Goal: Task Accomplishment & Management: Use online tool/utility

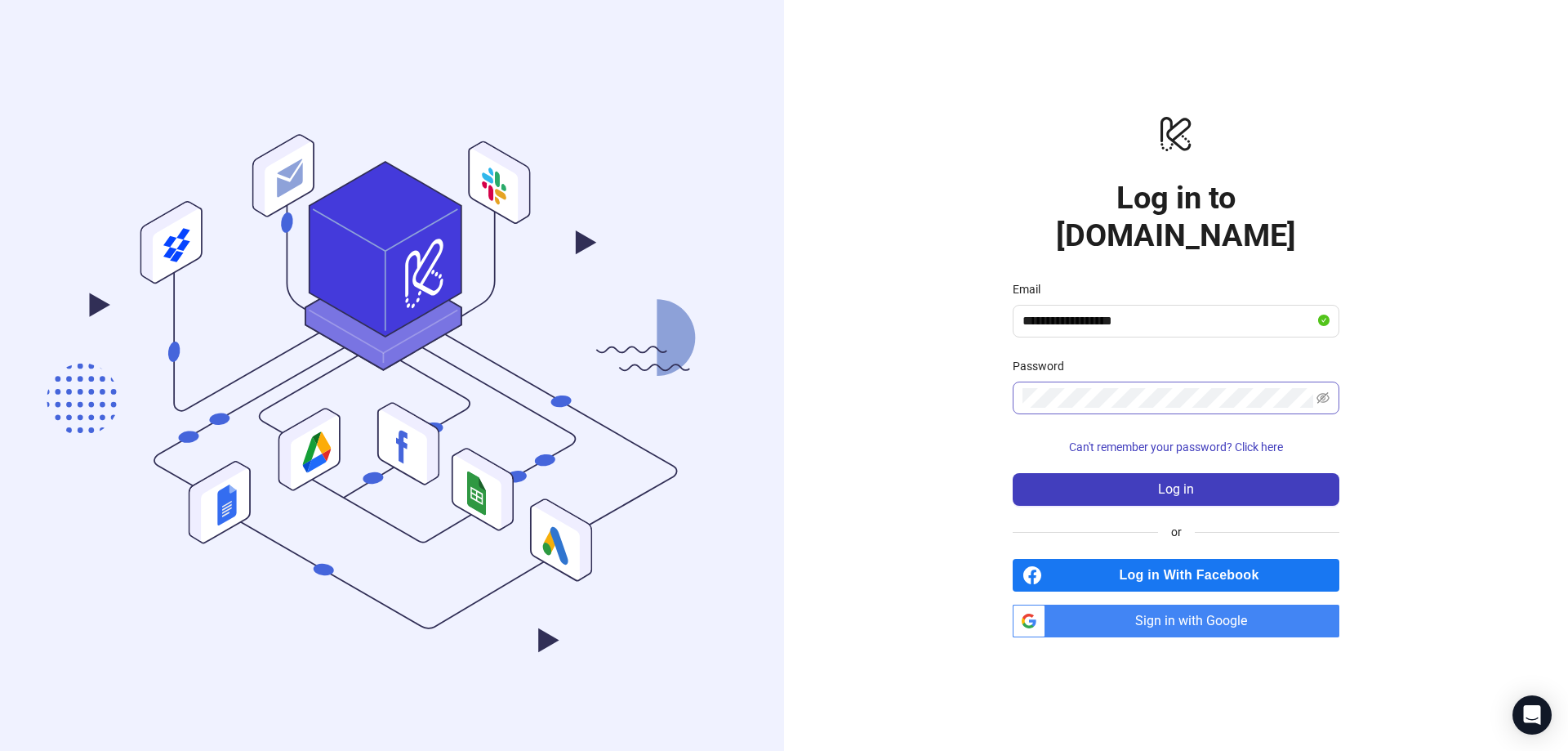
type input "**********"
click at [1095, 396] on form "**********" at bounding box center [1175, 392] width 327 height 226
click at [1012, 473] on button "Log in" at bounding box center [1175, 489] width 327 height 33
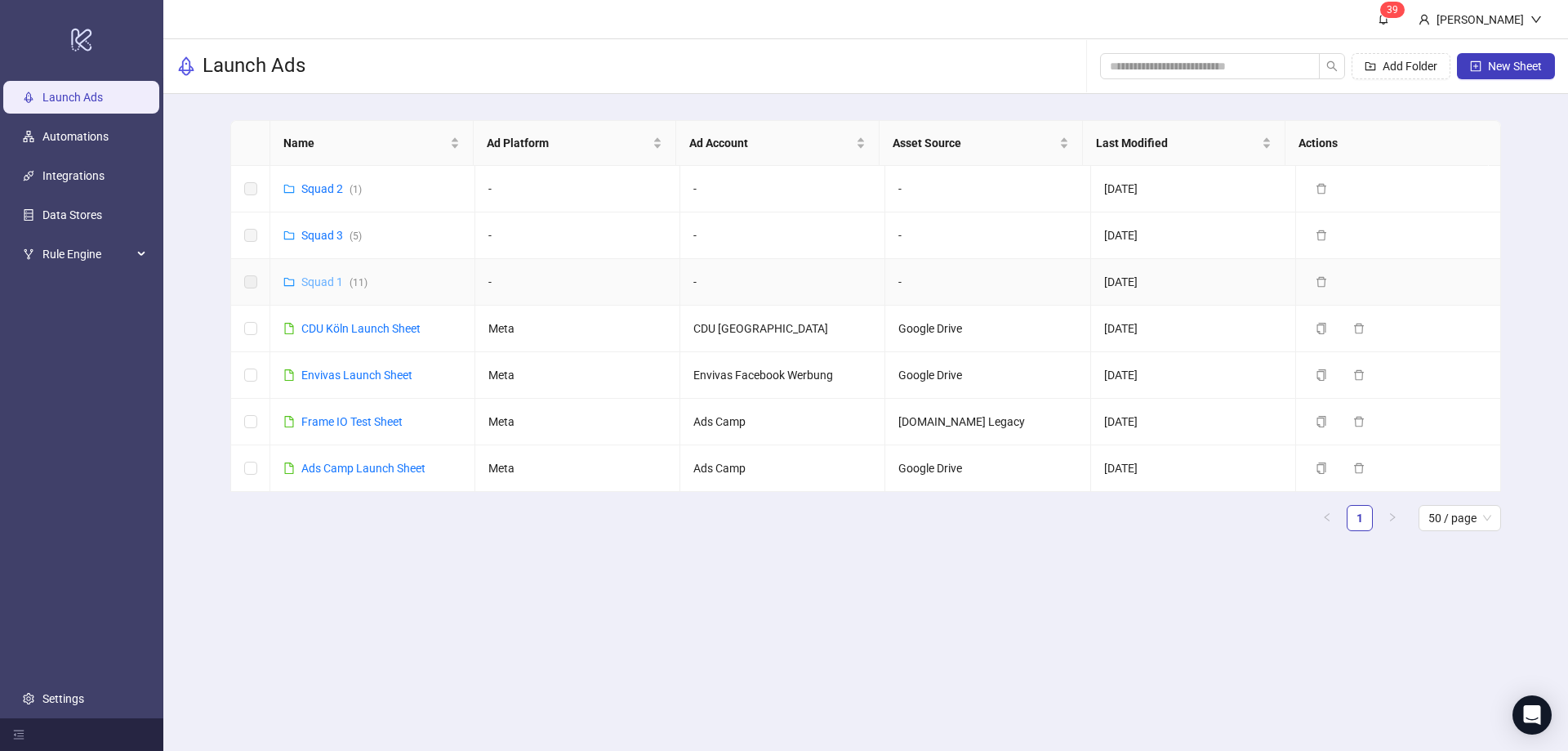
click at [323, 288] on link "Squad 1 ( 11 )" at bounding box center [334, 282] width 66 height 13
